Goal: Communication & Community: Share content

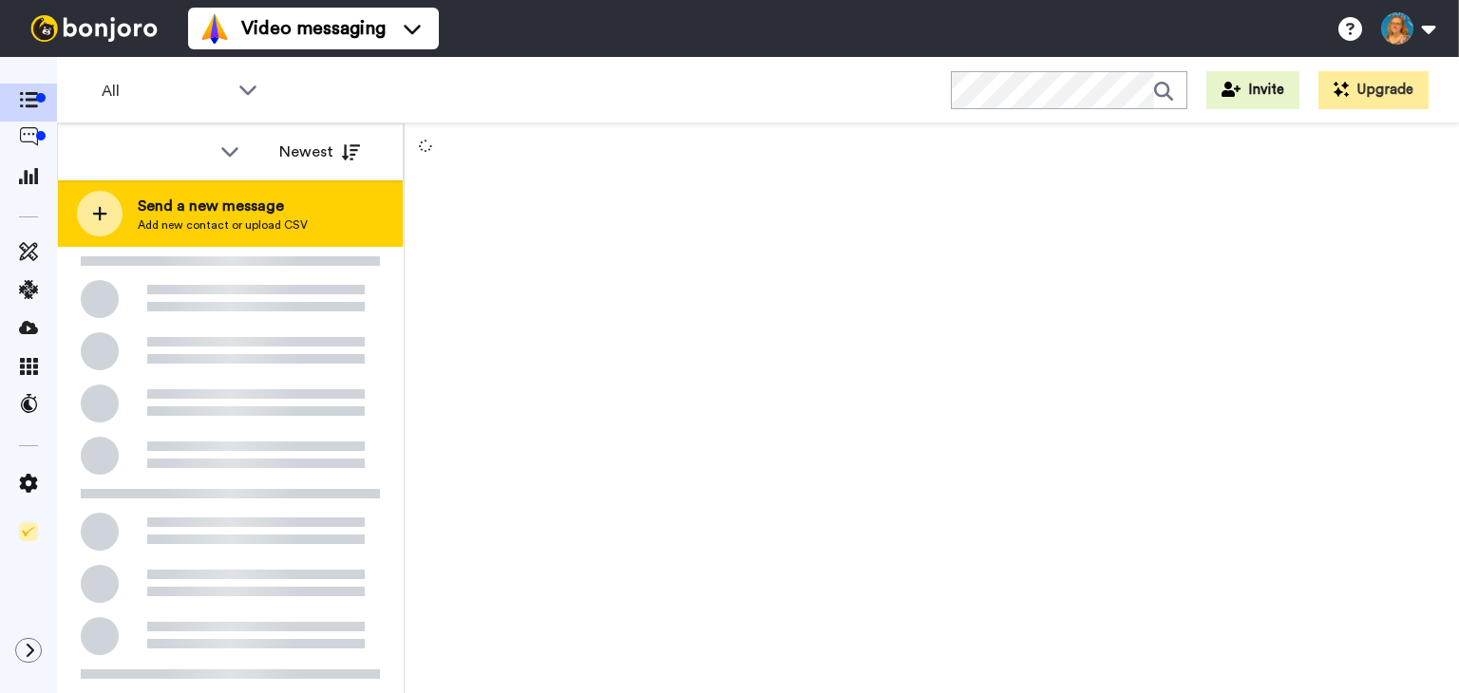
click at [224, 205] on span "Send a new message" at bounding box center [223, 206] width 170 height 23
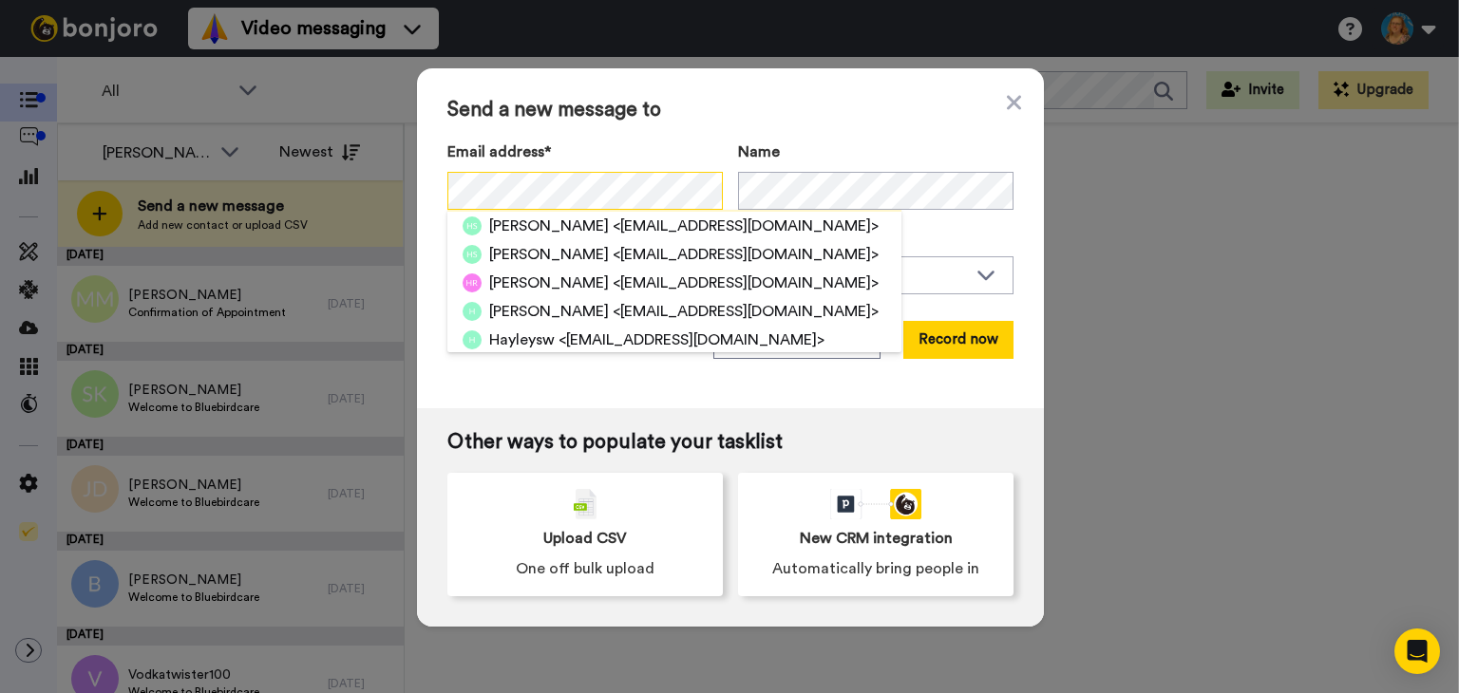
scroll to position [85, 0]
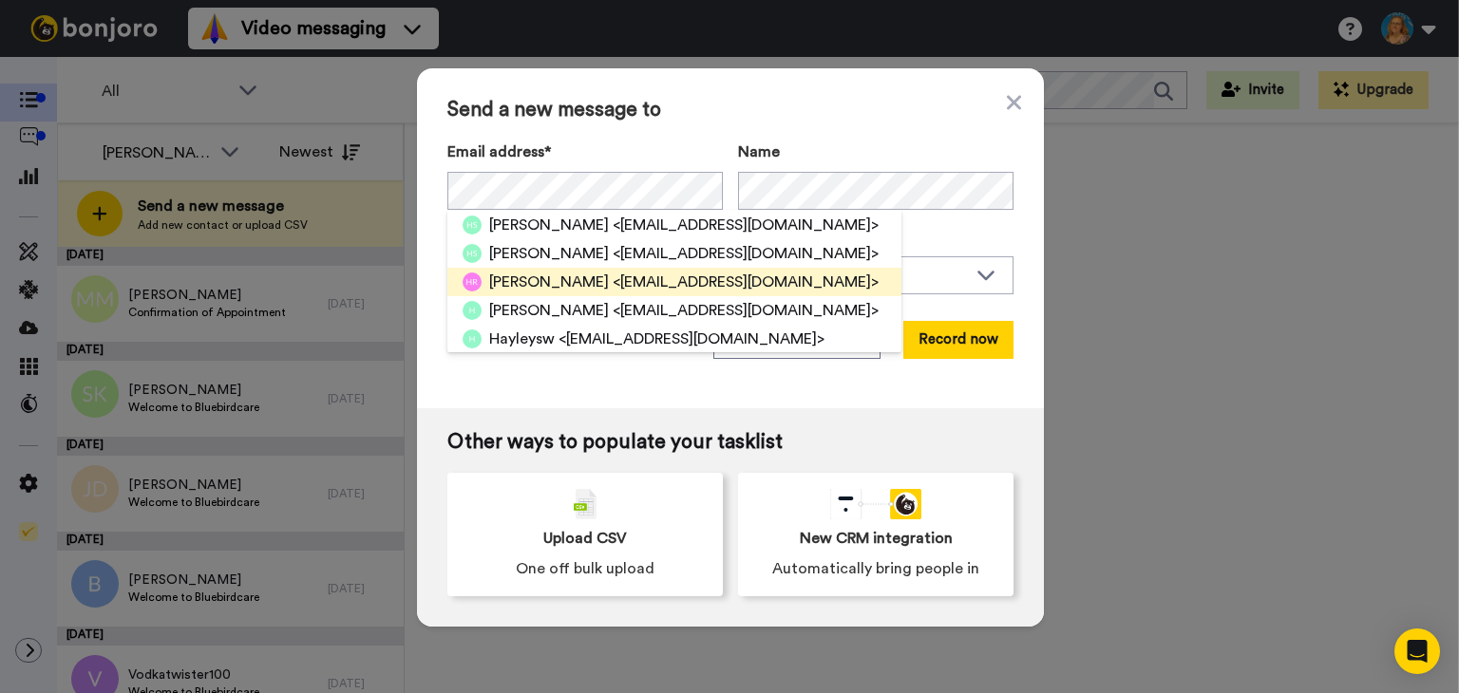
click at [565, 280] on span "Hayley Ryan" at bounding box center [549, 282] width 120 height 23
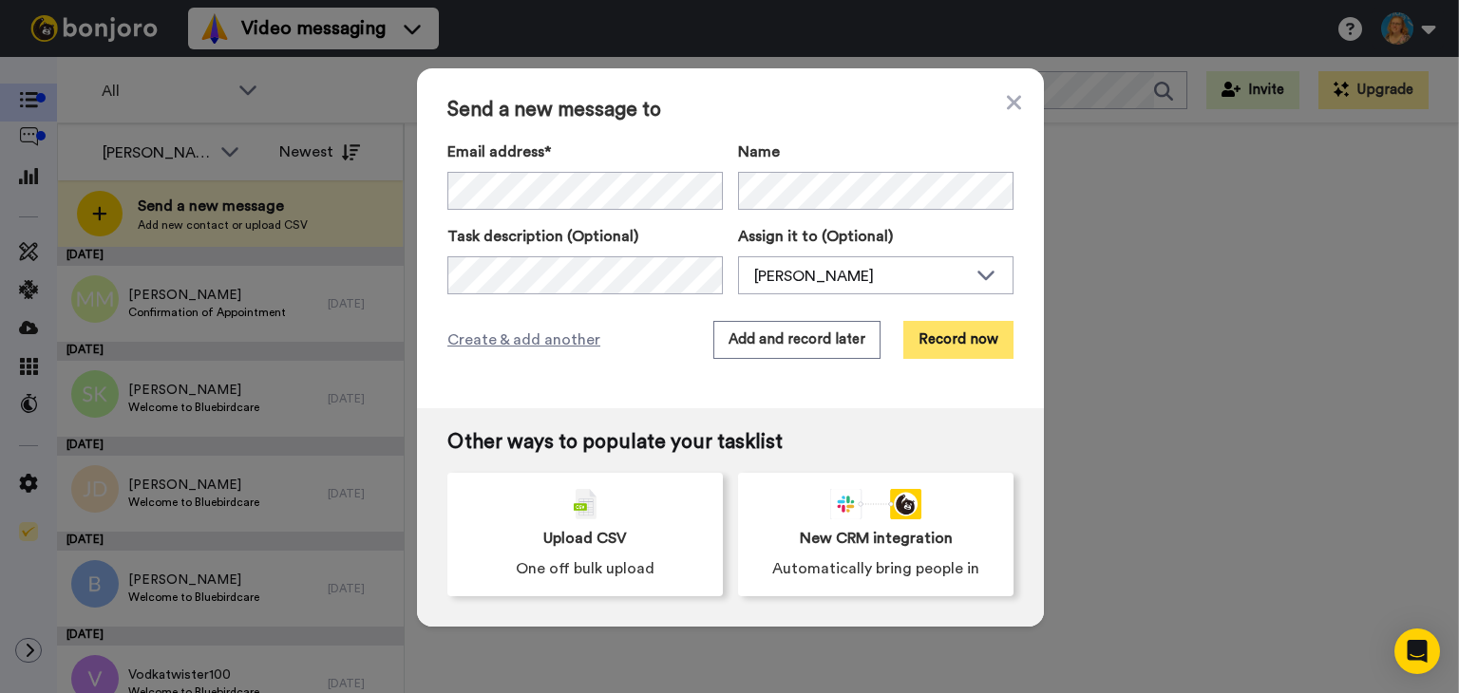
click at [965, 331] on button "Record now" at bounding box center [958, 340] width 110 height 38
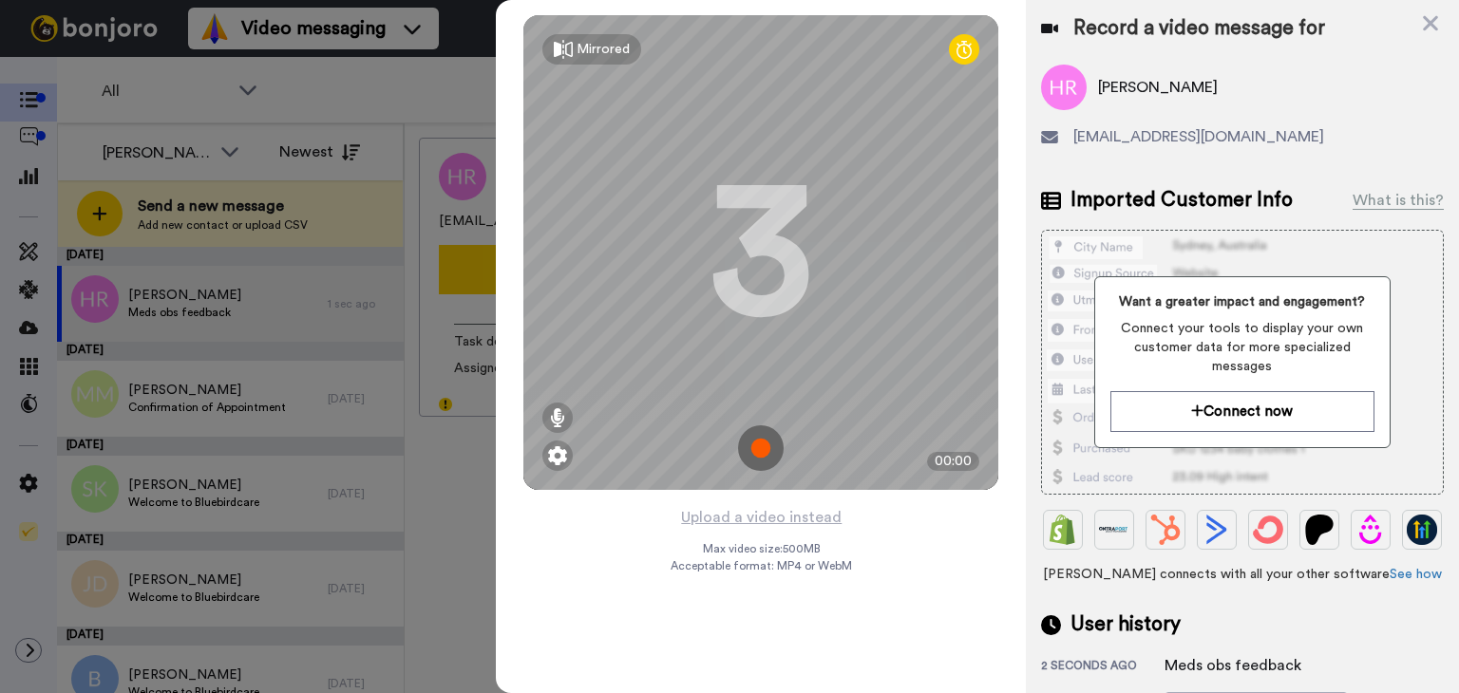
click at [762, 453] on img at bounding box center [761, 448] width 46 height 46
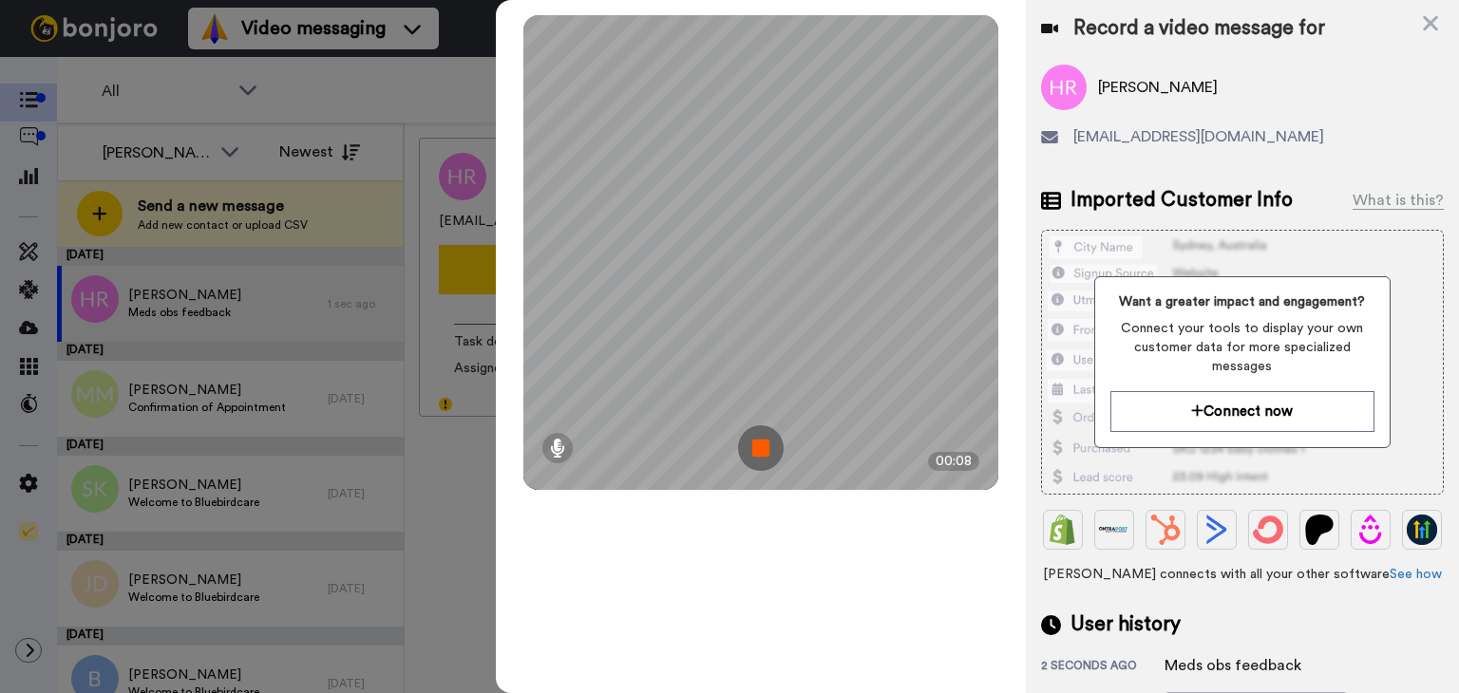
click at [762, 453] on img at bounding box center [761, 448] width 46 height 46
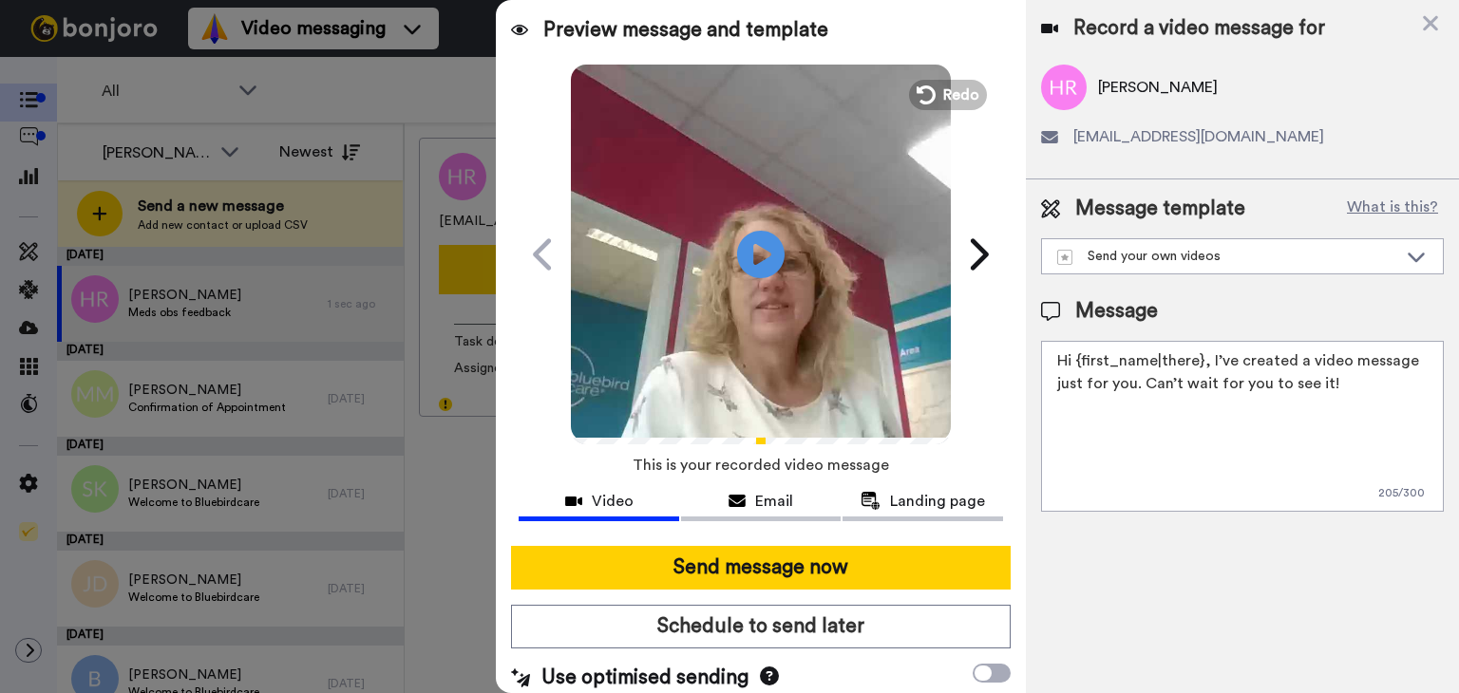
click at [1197, 360] on textarea "Hi {first_name|there}, I’ve created a video message just for you. Can’t wait fo…" at bounding box center [1242, 426] width 403 height 171
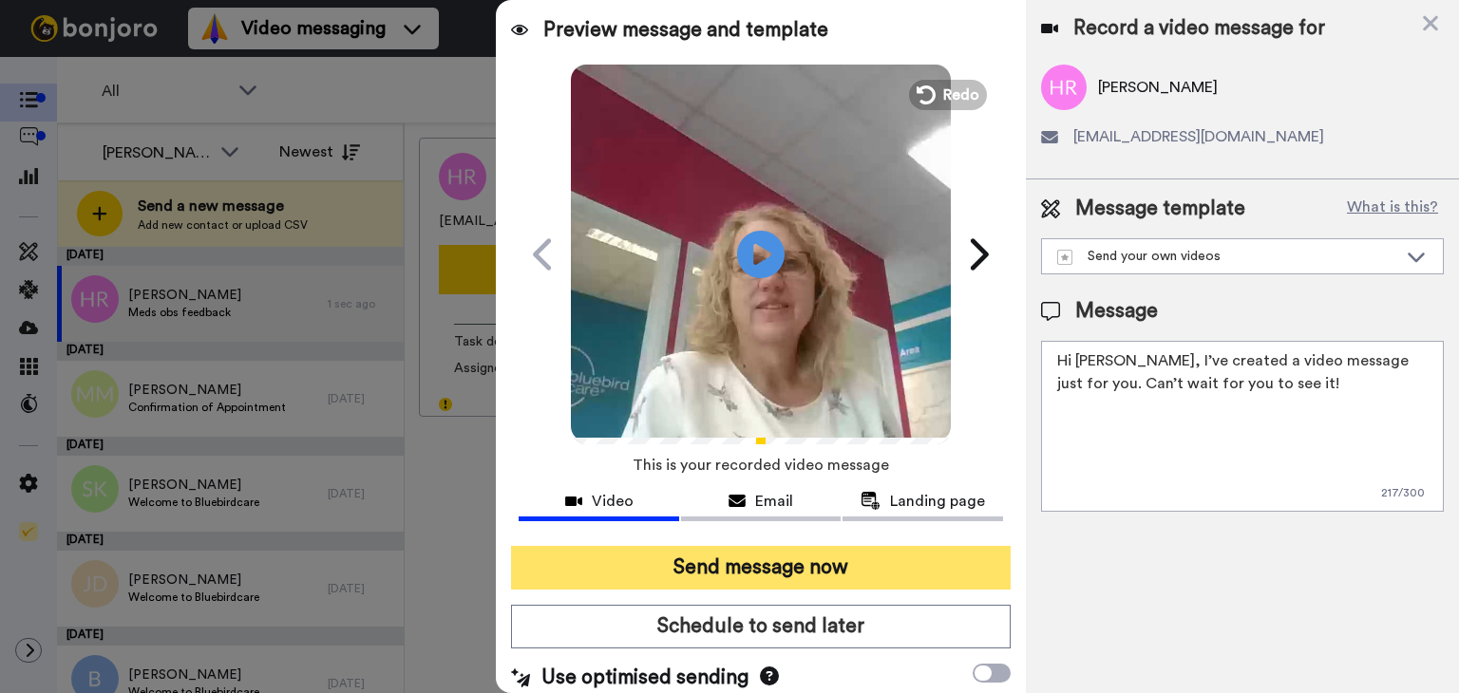
drag, startPoint x: 1197, startPoint y: 360, endPoint x: 779, endPoint y: 552, distance: 459.8
click at [779, 552] on div "Preview message and template Play/Pause A video message with you in mind Anke W…" at bounding box center [977, 346] width 963 height 693
type textarea "Hi Hayley, I’ve created a video message just for you. Can’t wait for you to see…"
click at [779, 552] on button "Send message now" at bounding box center [761, 568] width 500 height 44
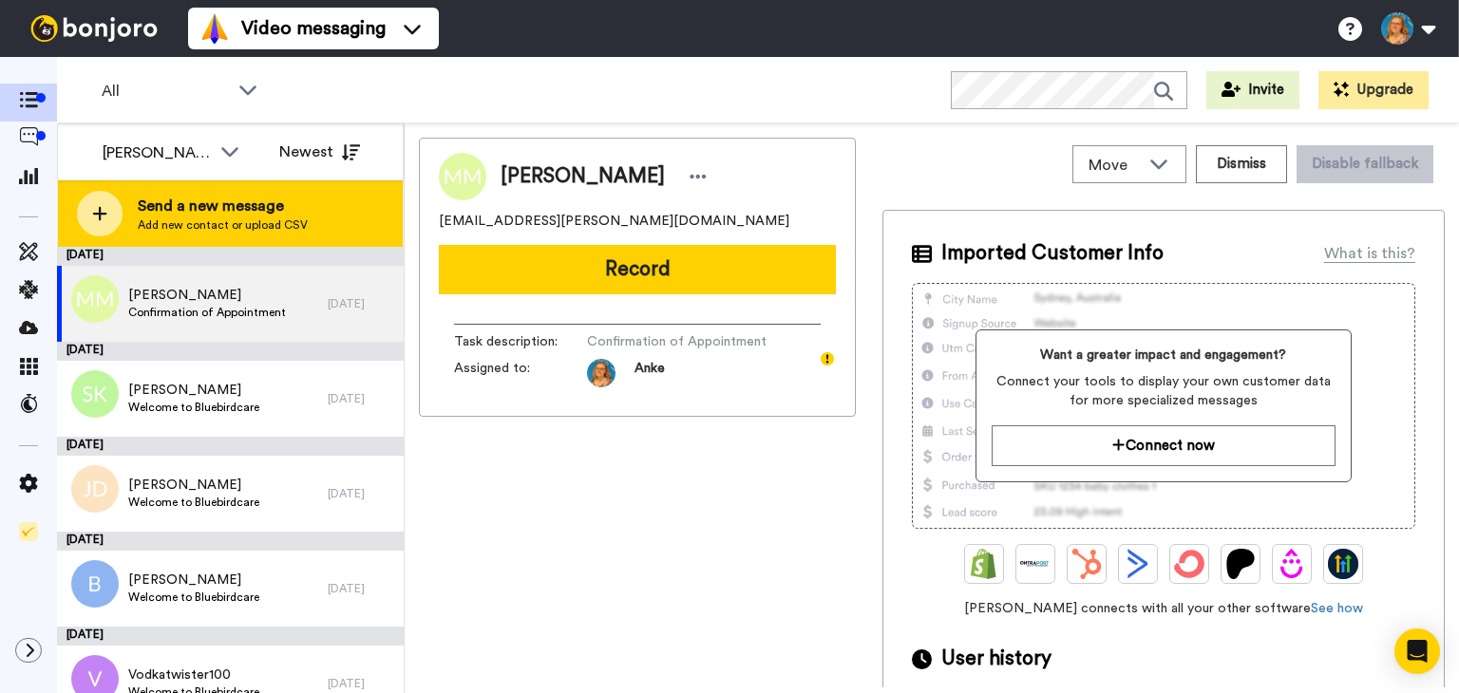
click at [194, 202] on span "Send a new message" at bounding box center [223, 206] width 170 height 23
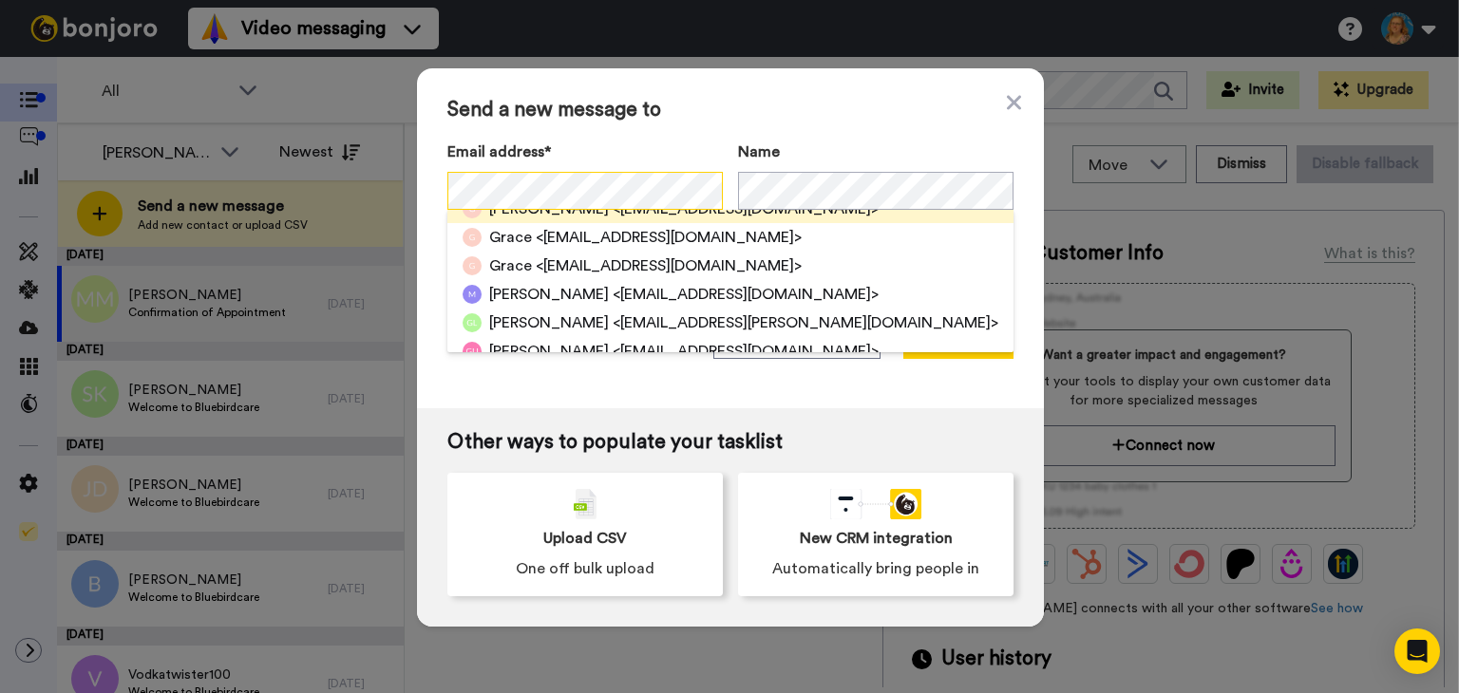
scroll to position [70, 0]
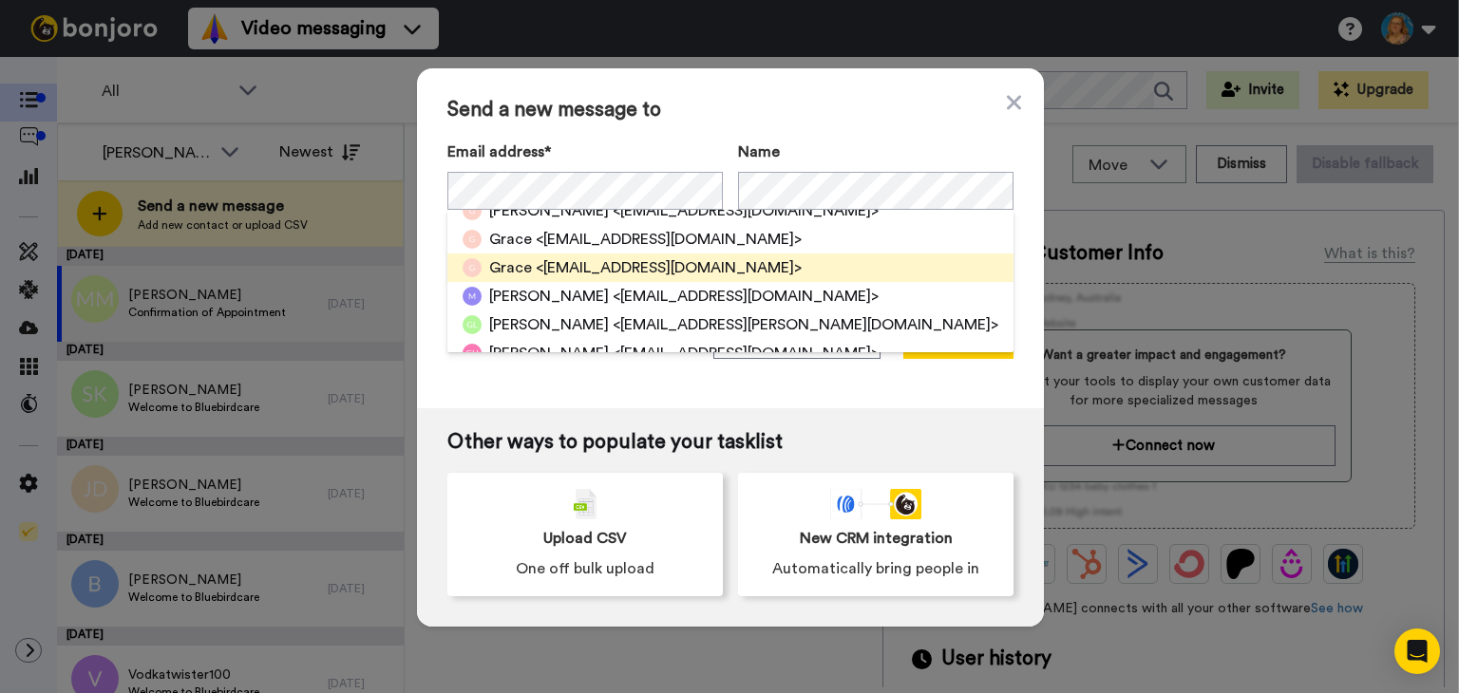
click at [603, 270] on span "<graceellenrogers@yahoo.co.uk>" at bounding box center [669, 267] width 266 height 23
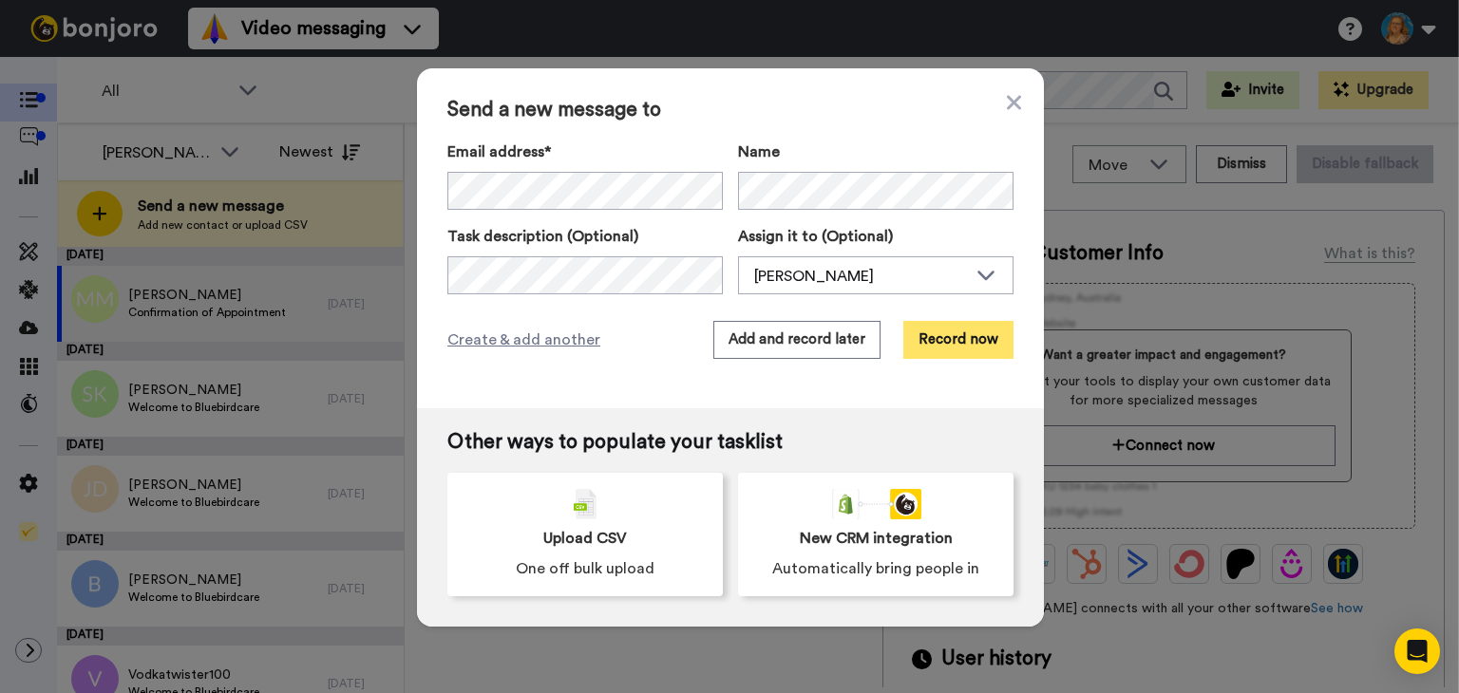
click at [928, 347] on button "Record now" at bounding box center [958, 340] width 110 height 38
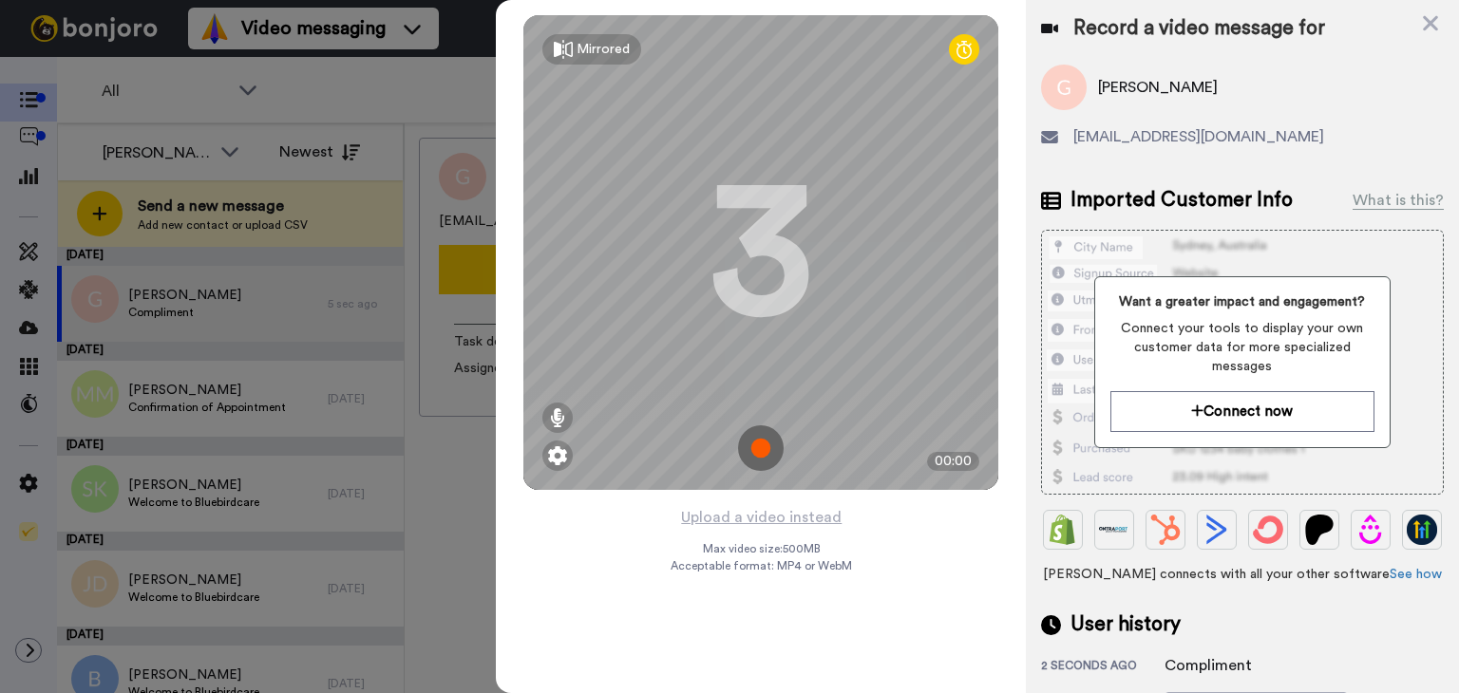
click at [764, 439] on img at bounding box center [761, 448] width 46 height 46
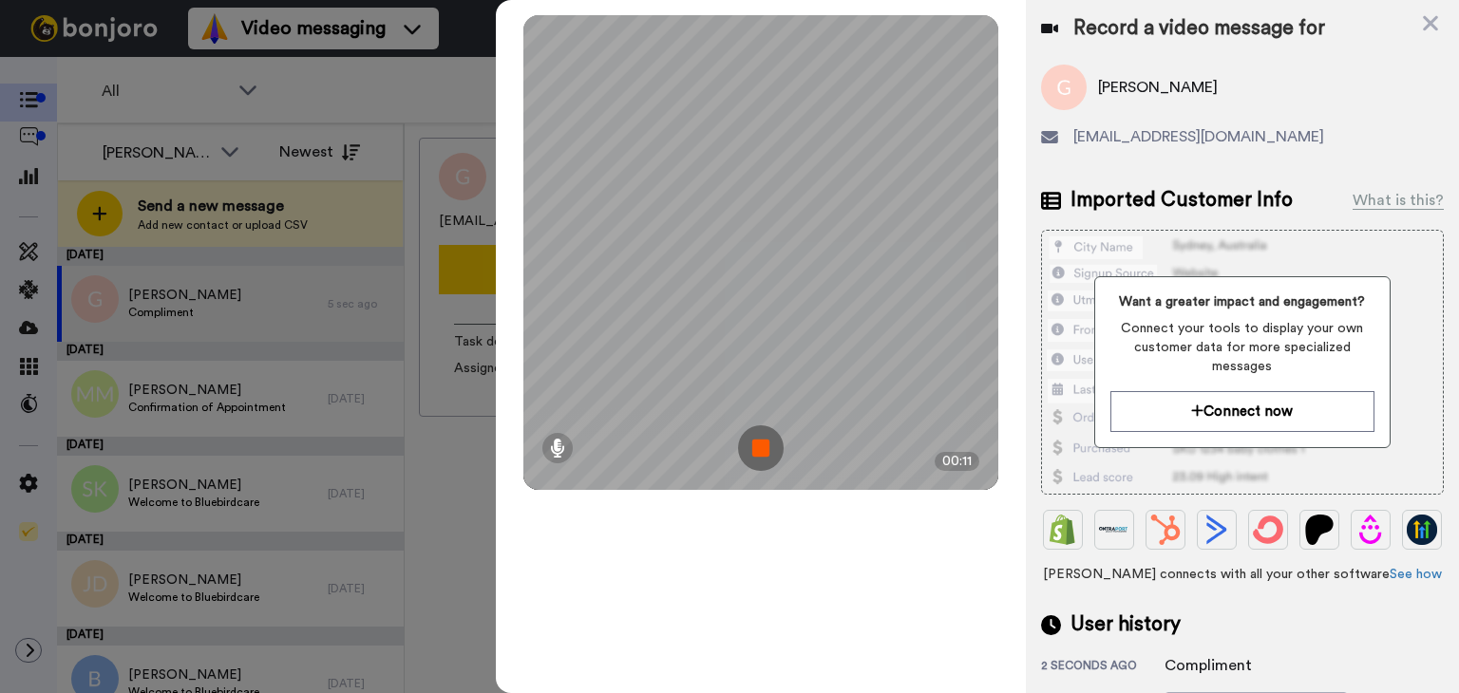
click at [764, 439] on img at bounding box center [761, 448] width 46 height 46
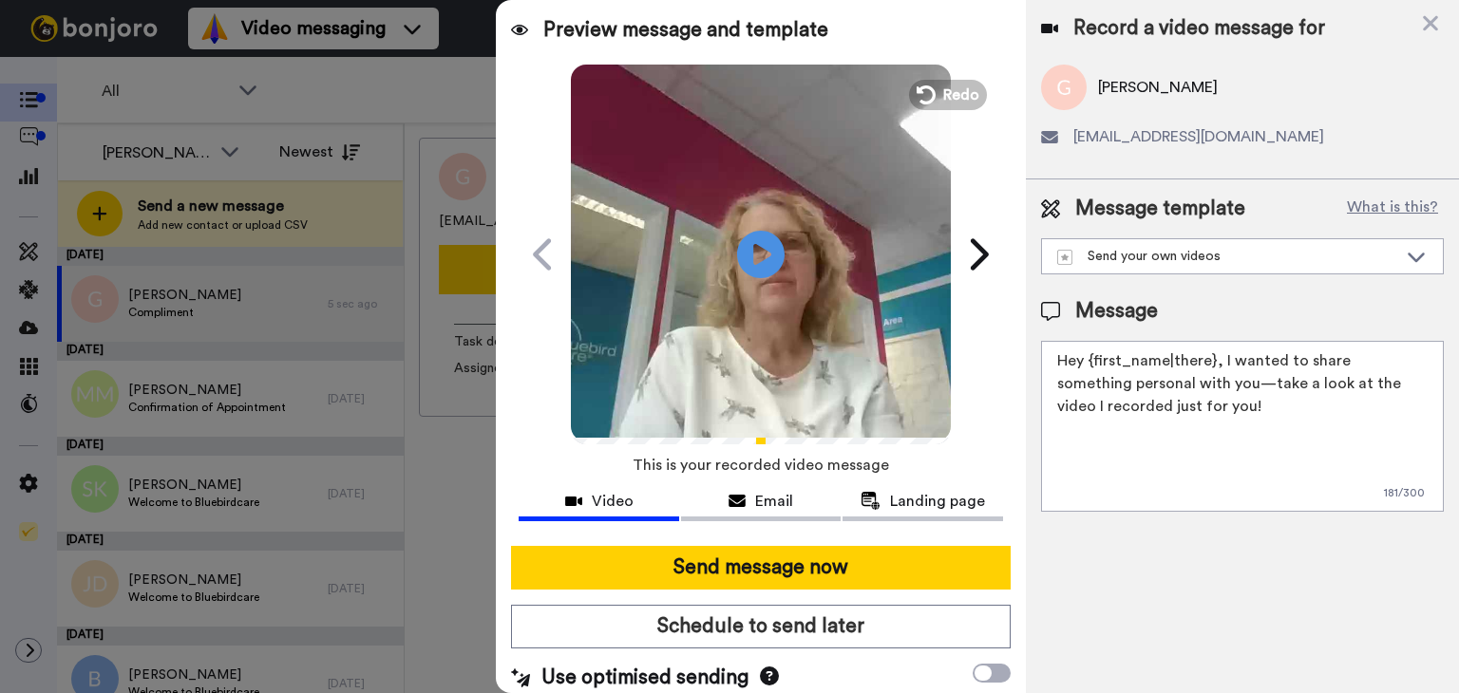
click at [1208, 358] on textarea "Hey {first_name|there}, I wanted to share something personal with you—take a lo…" at bounding box center [1242, 426] width 403 height 171
click at [1208, 358] on textarea "Hey , I wanted to share something personal with you—take a look at the video I …" at bounding box center [1242, 426] width 403 height 171
click at [1088, 352] on textarea "Hey , I wanted to share something personal with you—take a look at the video I …" at bounding box center [1242, 426] width 403 height 171
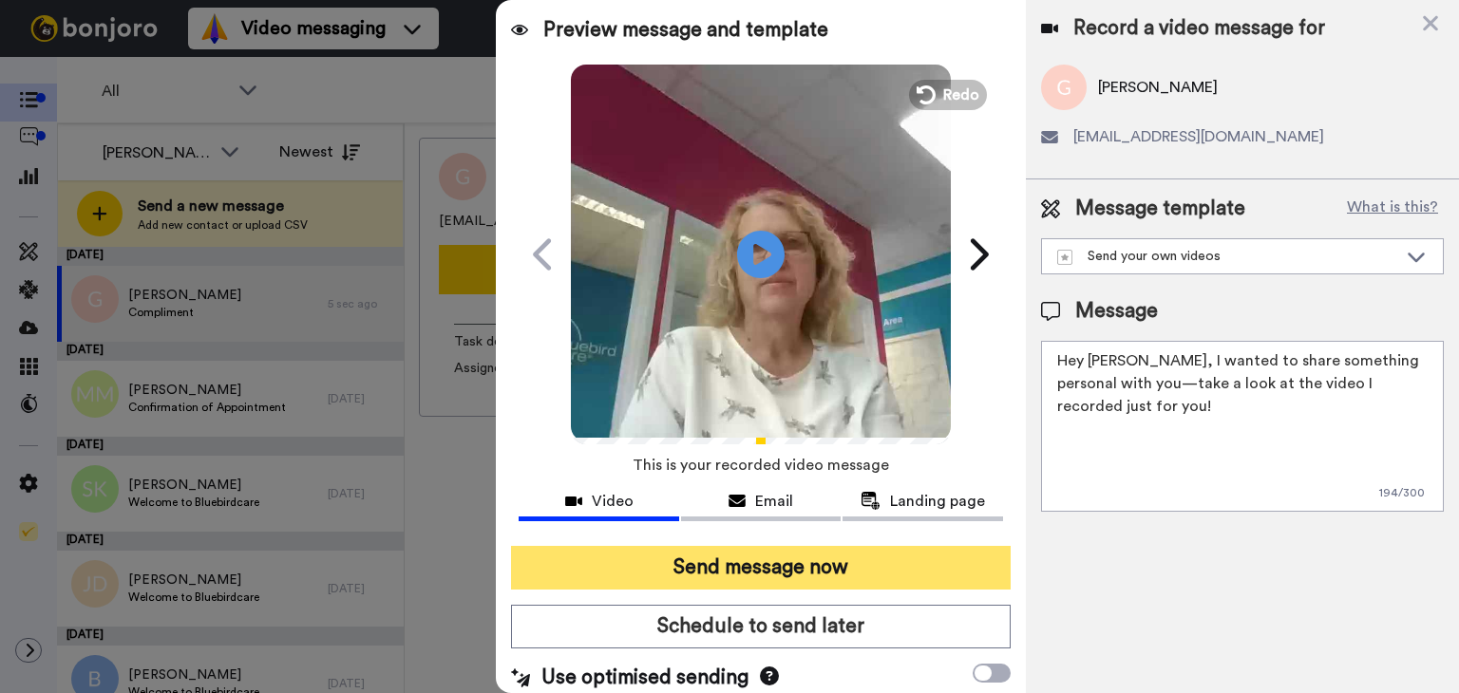
type textarea "Hey Grace, I wanted to share something personal with you—take a look at the vid…"
click at [801, 547] on button "Send message now" at bounding box center [761, 568] width 500 height 44
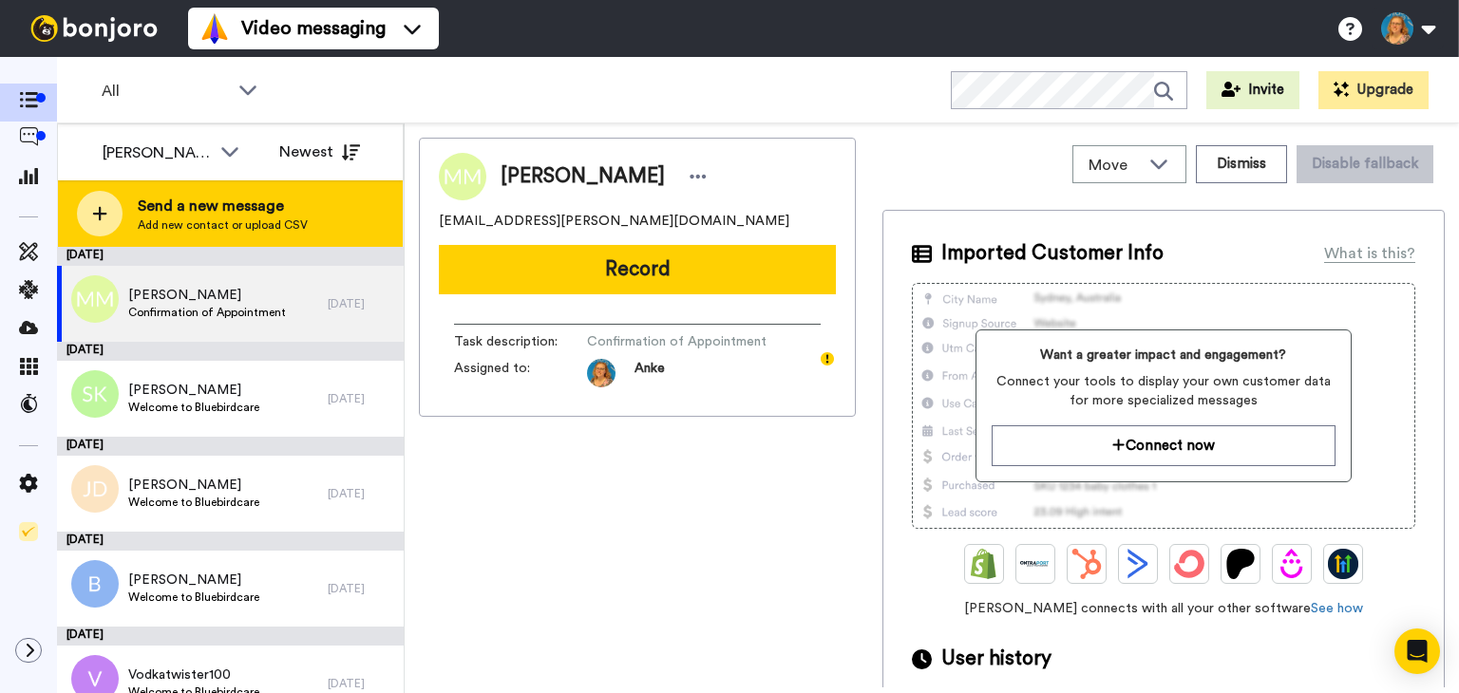
click at [198, 202] on span "Send a new message" at bounding box center [223, 206] width 170 height 23
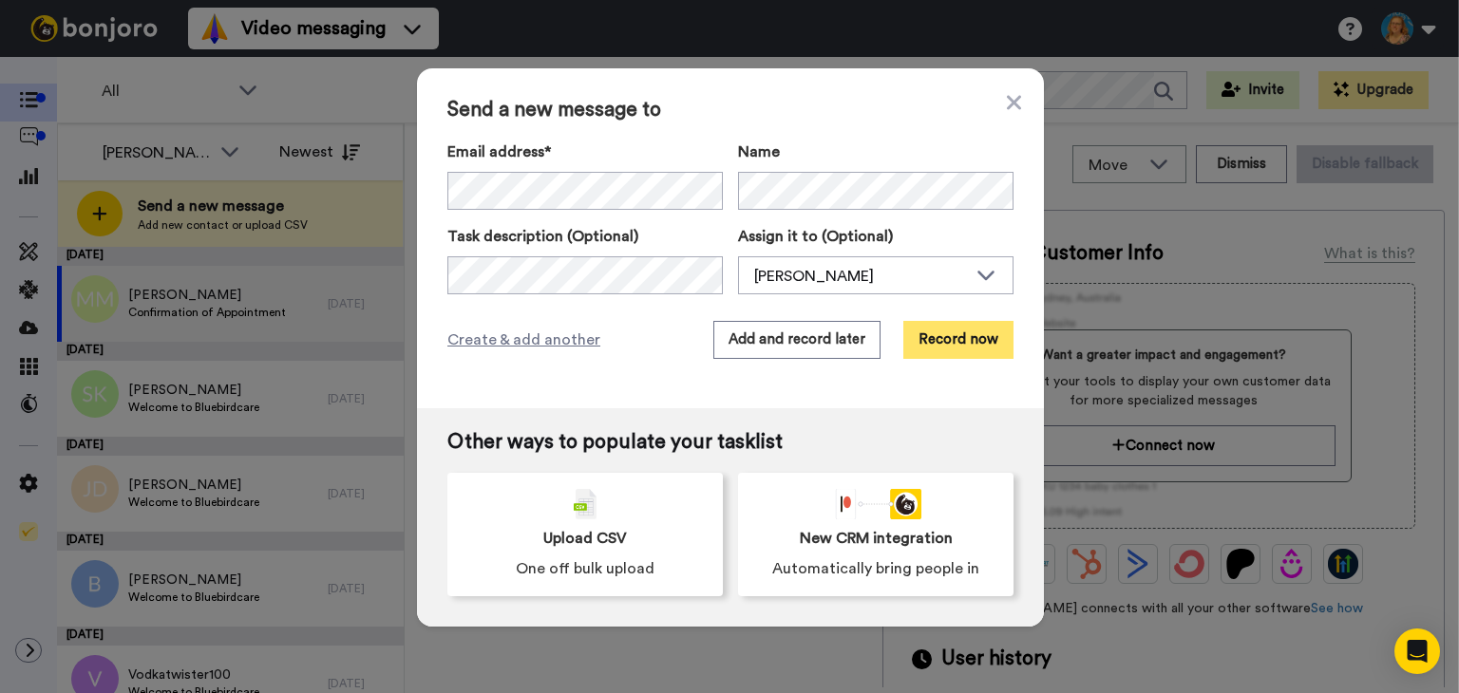
click at [935, 339] on button "Record now" at bounding box center [958, 340] width 110 height 38
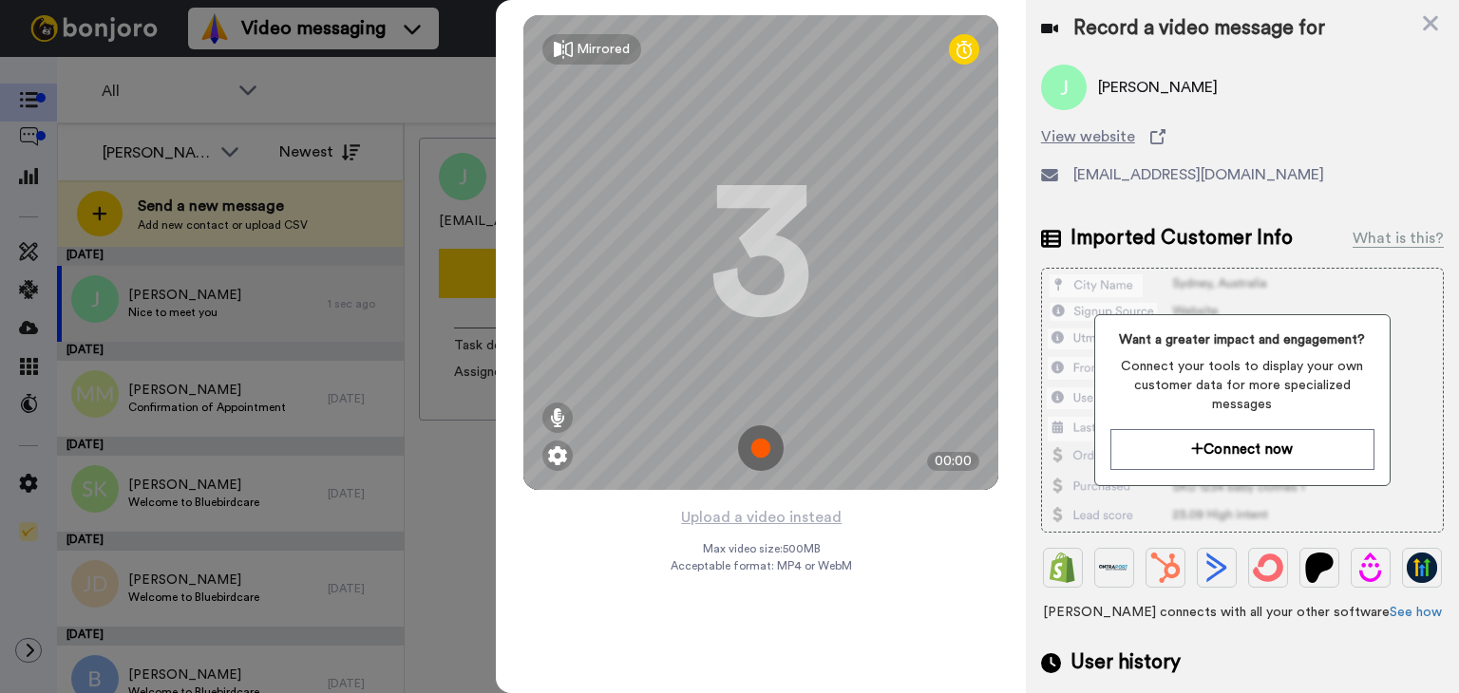
click at [760, 440] on img at bounding box center [761, 448] width 46 height 46
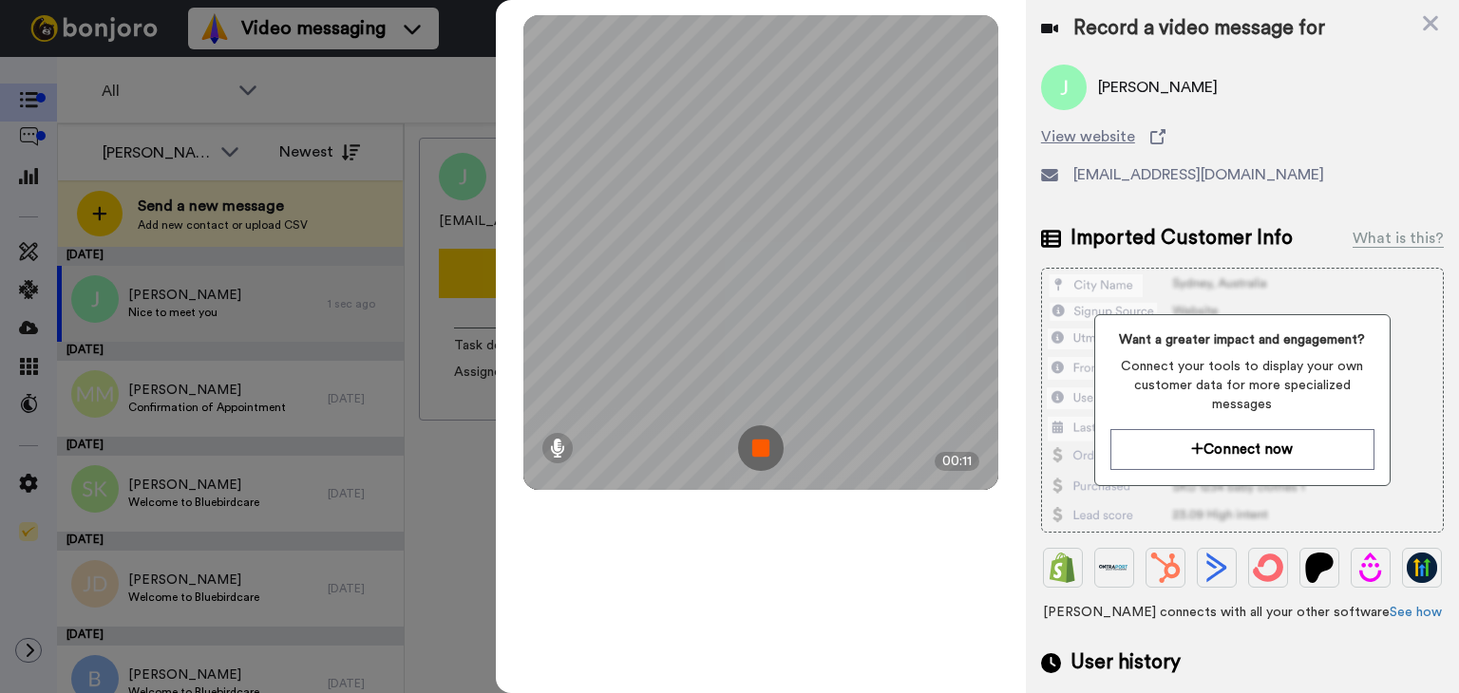
click at [760, 440] on img at bounding box center [761, 448] width 46 height 46
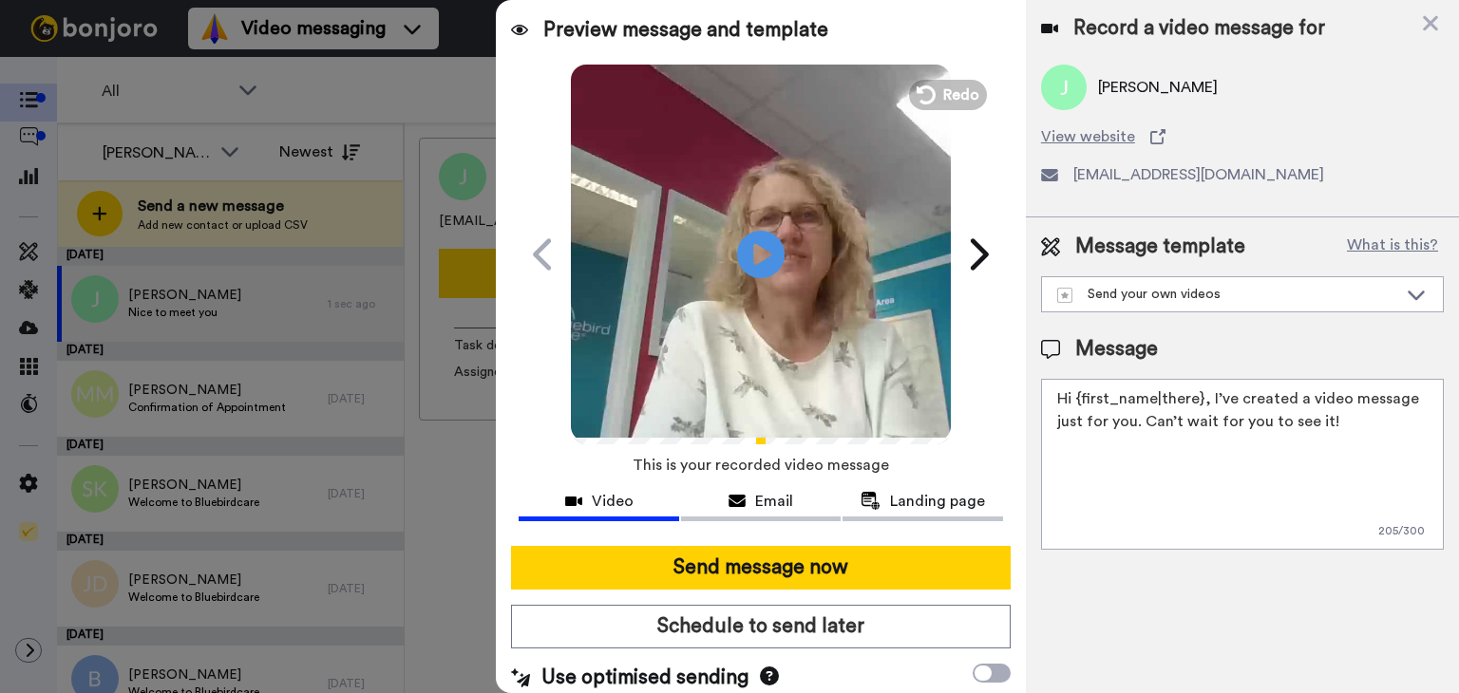
click at [1197, 398] on textarea "Hi {first_name|there}, I’ve created a video message just for you. Can’t wait fo…" at bounding box center [1242, 464] width 403 height 171
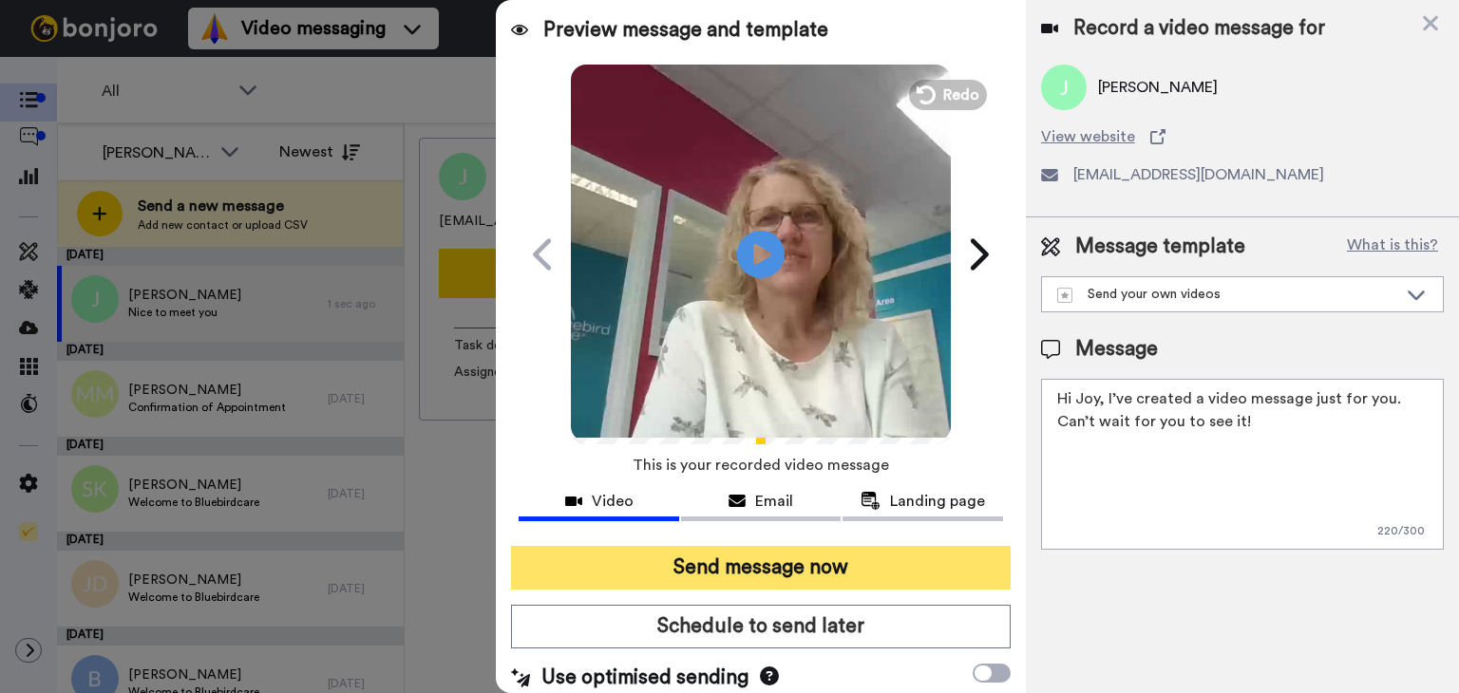
type textarea "Hi Joy, I’ve created a video message just for you. Can’t wait for you to see it!"
click at [817, 568] on button "Send message now" at bounding box center [761, 568] width 500 height 44
